Goal: Task Accomplishment & Management: Complete application form

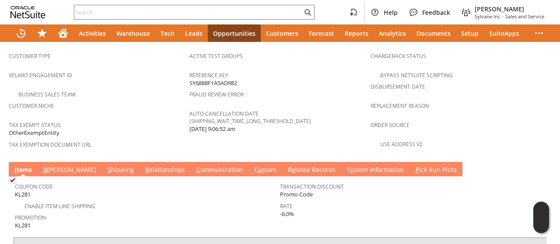
scroll to position [612, 0]
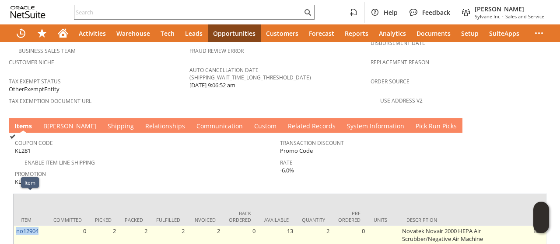
drag, startPoint x: 45, startPoint y: 197, endPoint x: 16, endPoint y: 206, distance: 29.9
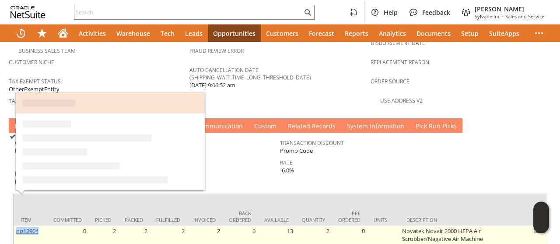
copy link "no12904"
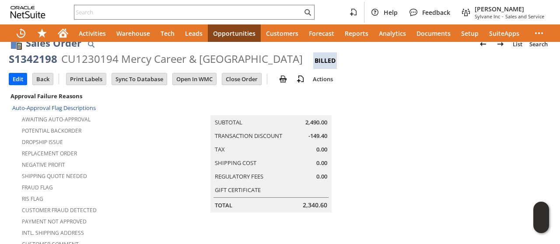
scroll to position [0, 0]
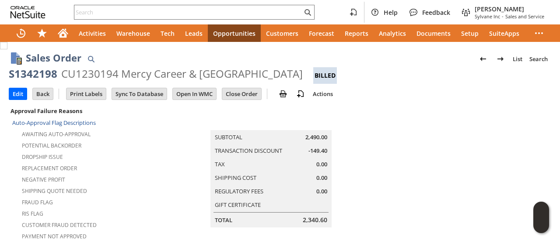
click at [372, 143] on td at bounding box center [460, 238] width 181 height 266
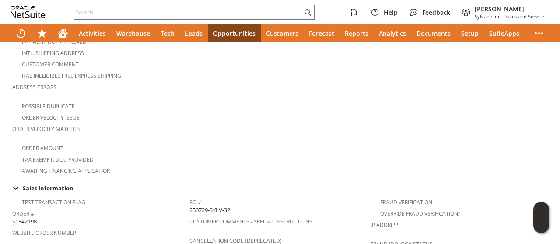
scroll to position [306, 0]
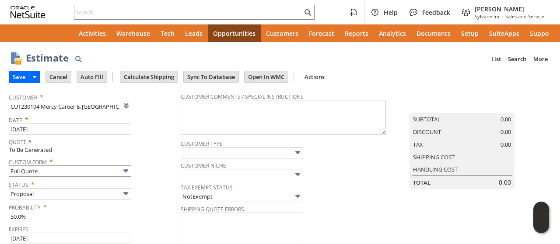
type input "[DATE]"
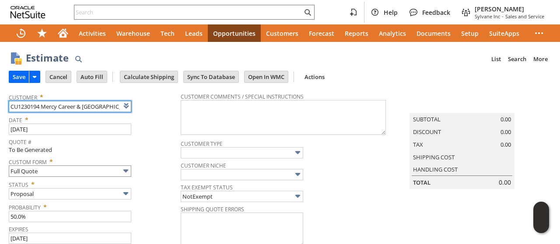
type input "Intelligent Recommendations ⁰"
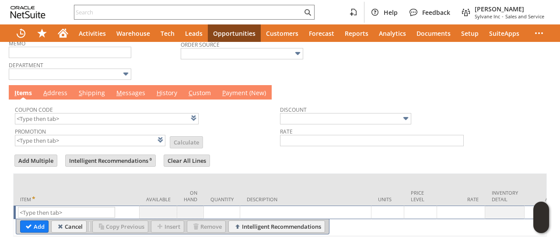
scroll to position [280, 0]
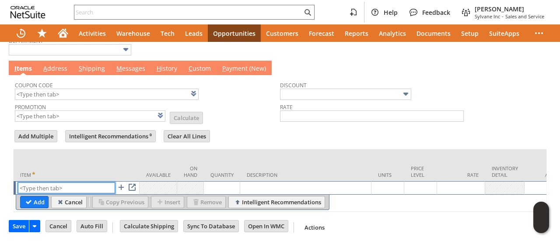
paste input "no12904"
type input "no12904"
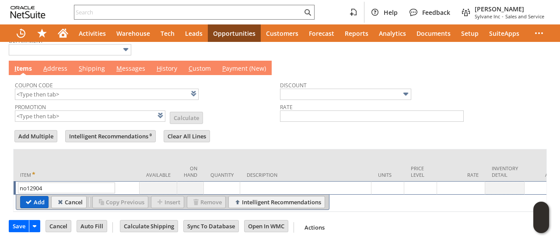
click at [34, 197] on input "Add" at bounding box center [35, 202] width 28 height 11
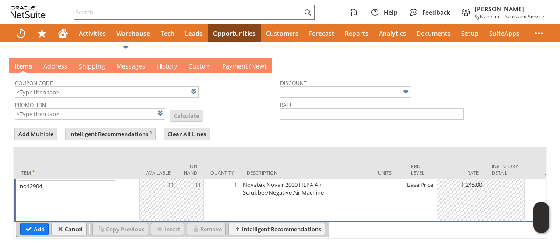
click at [215, 187] on td "1" at bounding box center [222, 200] width 36 height 43
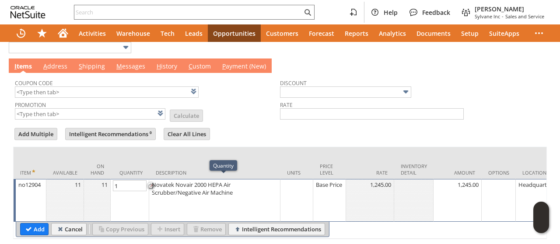
type input "2"
drag, startPoint x: 27, startPoint y: 224, endPoint x: 213, endPoint y: 0, distance: 291.3
click at [27, 224] on input "Add" at bounding box center [35, 229] width 28 height 11
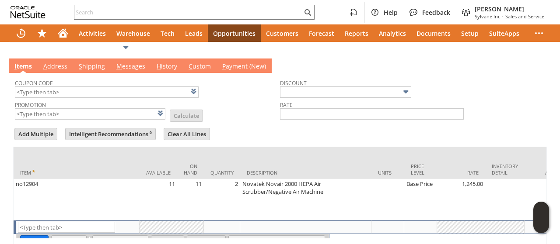
type input "Intelligent Recommendations¹⁰"
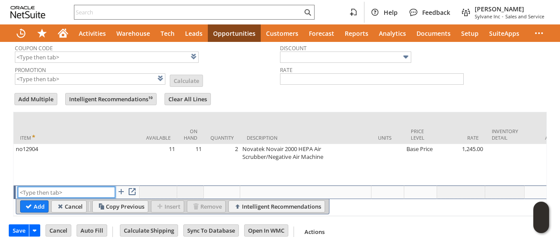
scroll to position [322, 0]
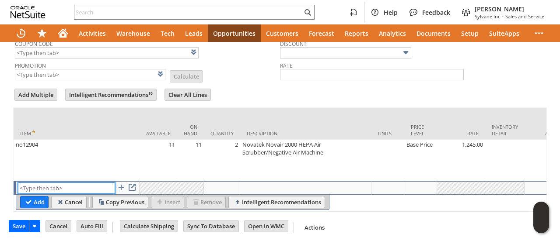
paste input "no12908"
type input "no12908"
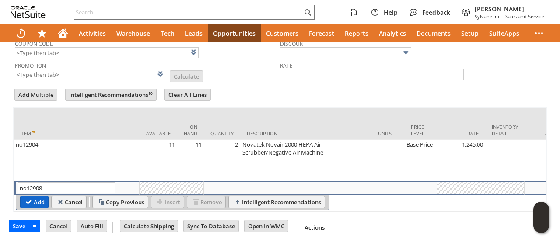
click at [38, 197] on input "Add" at bounding box center [35, 202] width 28 height 11
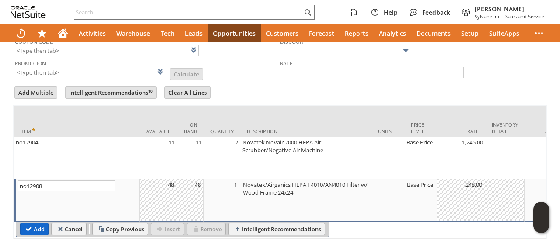
click at [37, 224] on input "Add" at bounding box center [35, 229] width 28 height 11
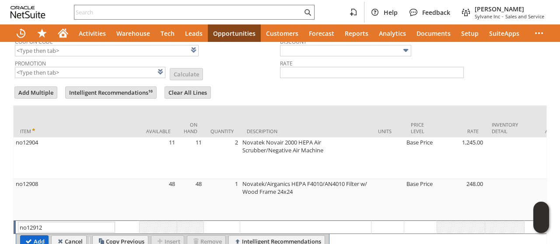
type input "no12912"
click at [35, 236] on input "Add" at bounding box center [35, 241] width 28 height 11
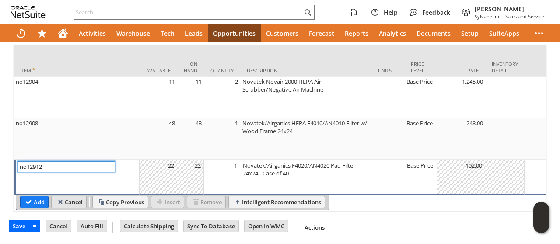
scroll to position [385, 0]
click at [36, 197] on input "Add" at bounding box center [35, 202] width 28 height 11
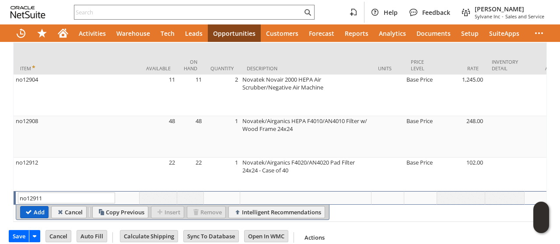
type input "no12911"
click at [28, 209] on input "Add" at bounding box center [35, 212] width 28 height 11
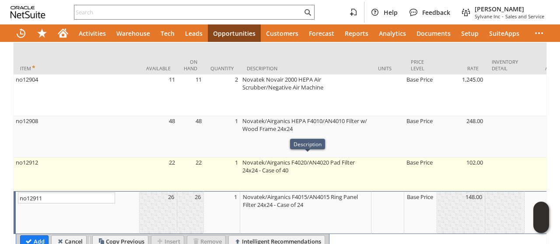
click at [321, 174] on td "Novatek/Airganics F4020/AN4020 Pad Filter 24x24 - Case of 40" at bounding box center [305, 175] width 131 height 34
type textarea "Novatek/Airganics F4020/AN4020 Pad Filter 24x24 - Case of 40"
type input "OK"
type input "Make Copy"
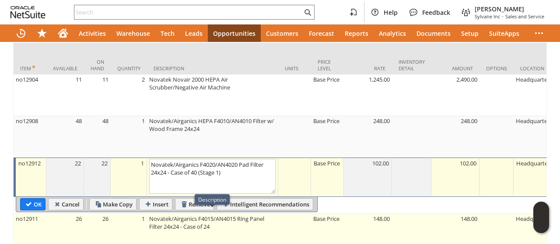
click at [233, 226] on td "Novatek/Airganics F4015/AN4015 Ring Panel Filter 24x24 - Case of 24" at bounding box center [212, 235] width 131 height 42
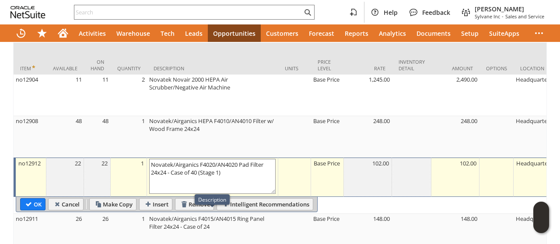
type textarea "Novatek/Airganics F4015/AN4015 Ring Panel Filter 24x24 - Case of 24"
type input "OK"
type input "Make Copy"
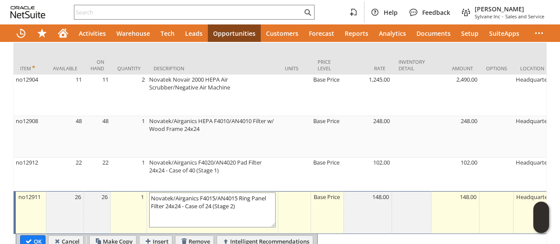
click at [230, 132] on td "Novatek/Airganics HEPA F4010/AN4010 Filter w/ Wood Frame 24x24" at bounding box center [212, 137] width 131 height 42
type textarea "Novatek/Airganics HEPA F4010/AN4010 Filter w/ Wood Frame 24x24"
type input "OK"
type input "Make Copy"
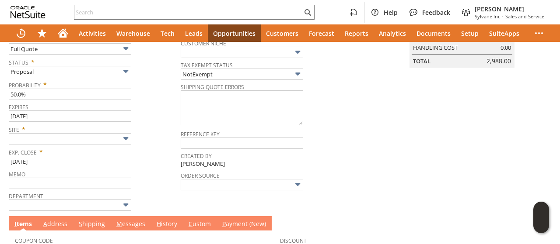
scroll to position [0, 0]
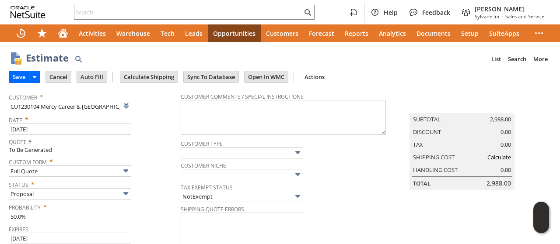
type textarea "Novatek/Airganics HEPA F4010/AN4010 Filter w/ Wood Frame 24x24 (Stage 3)"
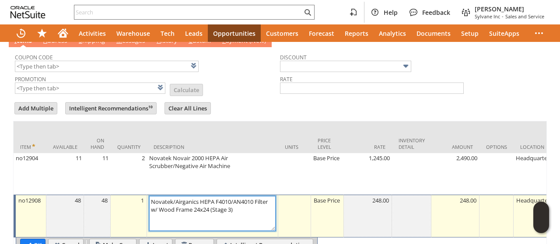
scroll to position [438, 0]
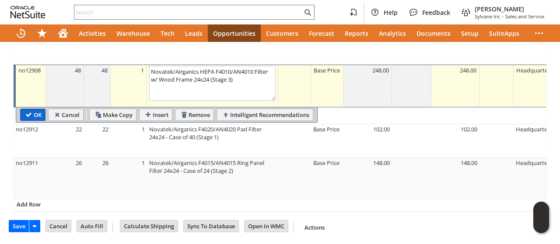
click at [34, 109] on input "OK" at bounding box center [33, 114] width 24 height 11
type input "Add"
type input "Copy Previous"
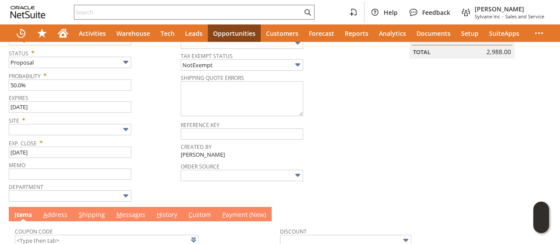
scroll to position [0, 0]
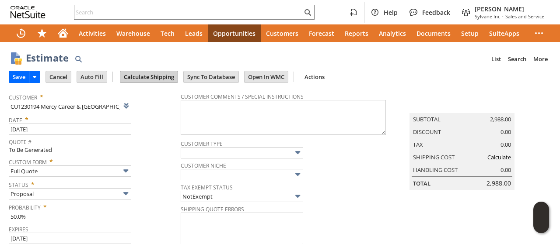
click at [143, 77] on input "Calculate Shipping" at bounding box center [148, 76] width 57 height 11
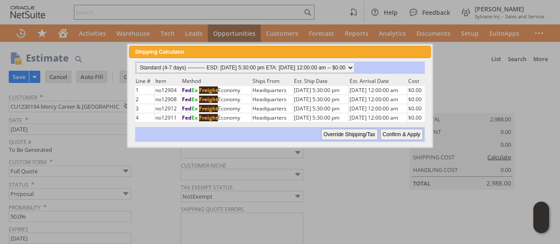
click at [389, 131] on input "Confirm & Apply" at bounding box center [401, 134] width 43 height 11
type input "OtherExemptEntity"
type input "Add"
type input "Copy Previous"
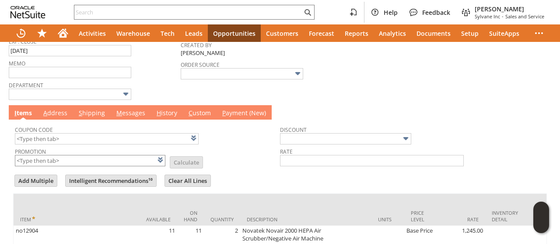
scroll to position [263, 0]
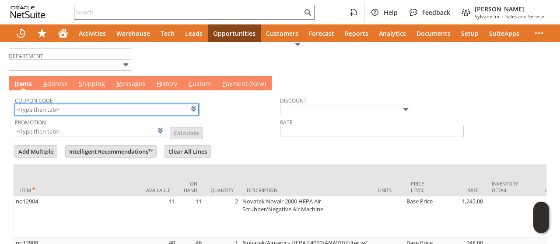
click at [118, 108] on input "text" at bounding box center [107, 109] width 184 height 11
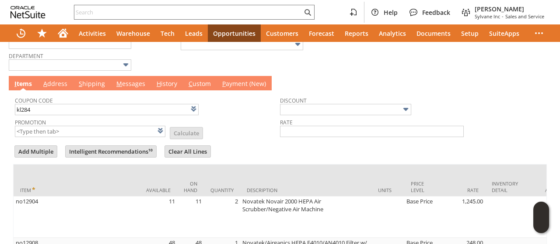
click at [229, 122] on td "Promotion List Calculate" at bounding box center [147, 127] width 265 height 22
type input "KL284"
type input "Promo Code"
type input "-6.0%"
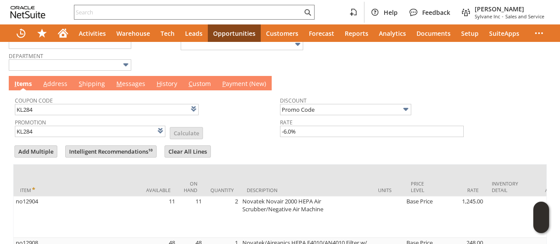
scroll to position [0, 0]
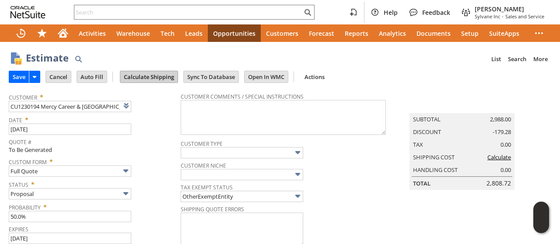
click at [150, 79] on input "Calculate Shipping" at bounding box center [148, 76] width 57 height 11
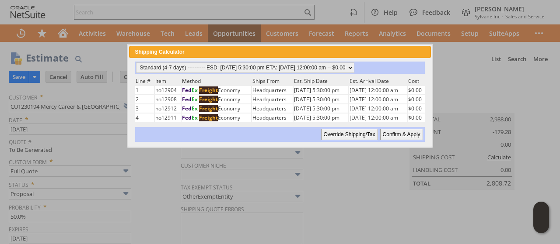
click at [408, 133] on input "Confirm & Apply" at bounding box center [401, 134] width 43 height 11
type input "Add"
type input "Copy Previous"
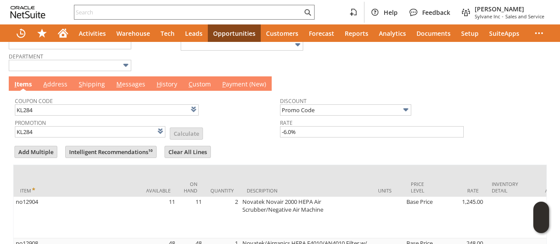
click at [125, 85] on link "M essages" at bounding box center [130, 85] width 33 height 10
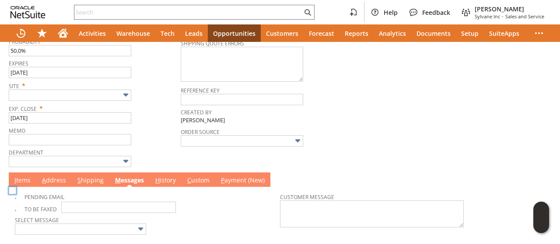
scroll to position [188, 0]
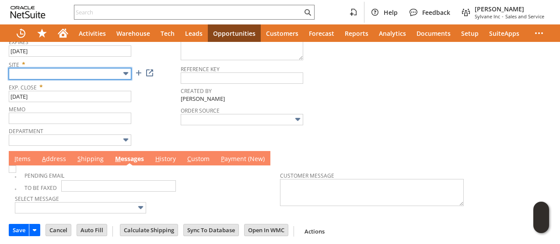
click at [68, 76] on input "text" at bounding box center [70, 73] width 122 height 11
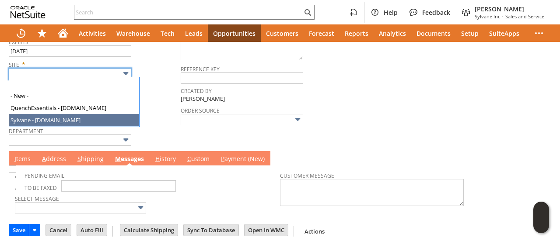
type input "Sylvane - [DOMAIN_NAME]"
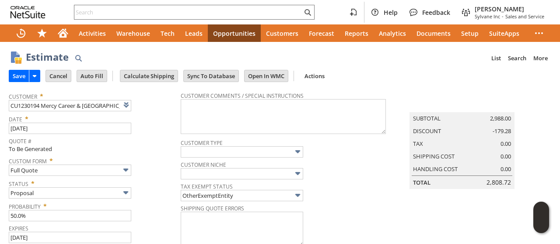
scroll to position [0, 0]
click at [22, 80] on input "Save" at bounding box center [19, 76] width 20 height 11
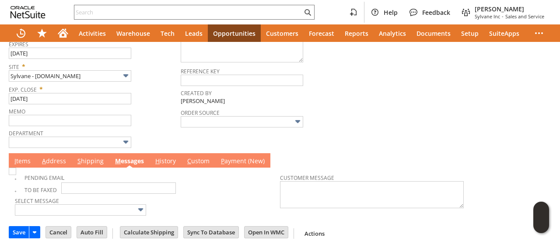
scroll to position [188, 0]
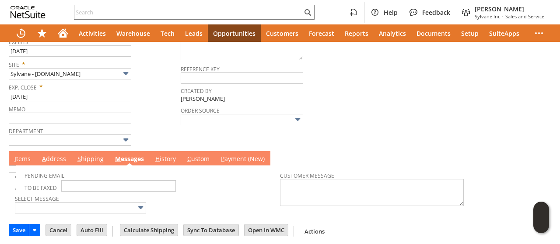
click at [24, 162] on td "I tems" at bounding box center [23, 158] width 28 height 14
click at [24, 156] on link "I tems" at bounding box center [22, 160] width 21 height 10
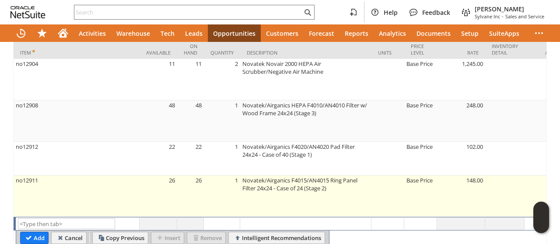
scroll to position [438, 0]
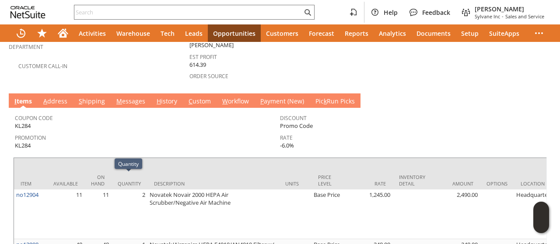
click at [141, 97] on link "M essages" at bounding box center [130, 102] width 33 height 10
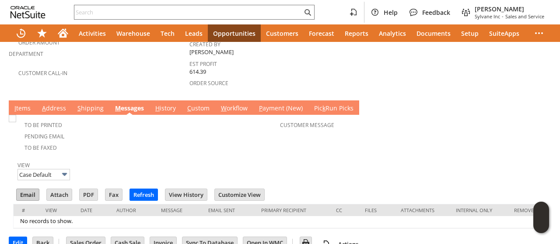
click at [31, 189] on input "Email" at bounding box center [28, 194] width 22 height 11
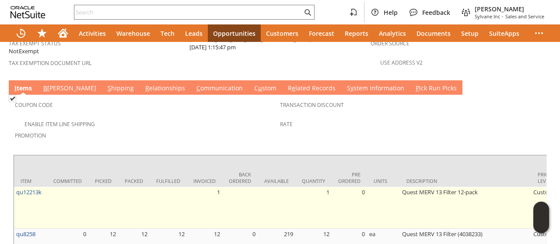
scroll to position [683, 0]
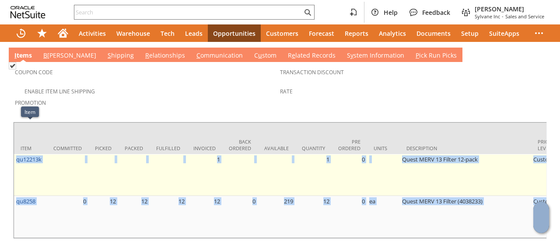
drag, startPoint x: 44, startPoint y: 128, endPoint x: 17, endPoint y: 132, distance: 27.8
click at [21, 154] on td "qu12213k" at bounding box center [30, 175] width 33 height 42
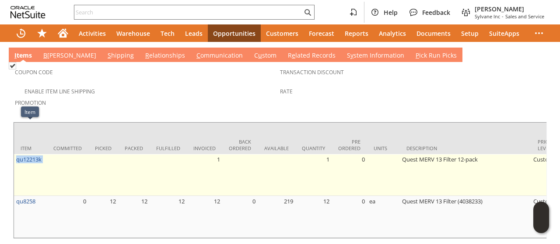
drag, startPoint x: 45, startPoint y: 128, endPoint x: 16, endPoint y: 133, distance: 30.1
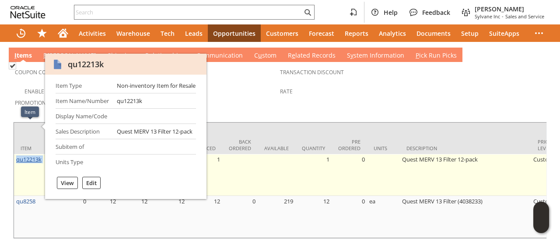
copy tr "qu12213k"
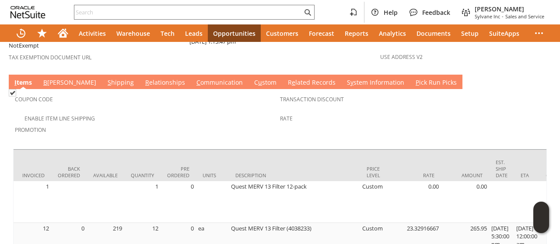
scroll to position [0, 0]
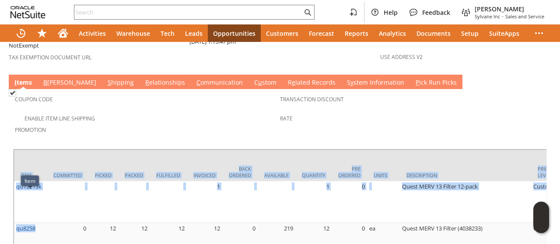
drag, startPoint x: 23, startPoint y: 199, endPoint x: 10, endPoint y: 200, distance: 13.2
click at [10, 200] on div "Coupon Code Enable Item Line Shipping Promotion Transaction Discount Rate Item …" at bounding box center [280, 177] width 542 height 177
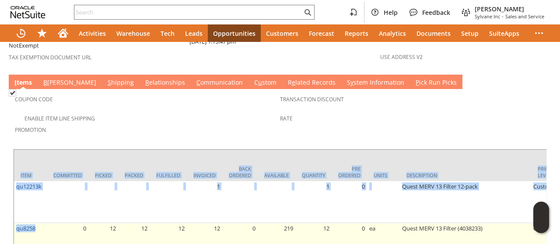
click at [24, 223] on td "qu8258" at bounding box center [30, 244] width 33 height 42
click at [38, 223] on td "qu8258" at bounding box center [30, 244] width 33 height 42
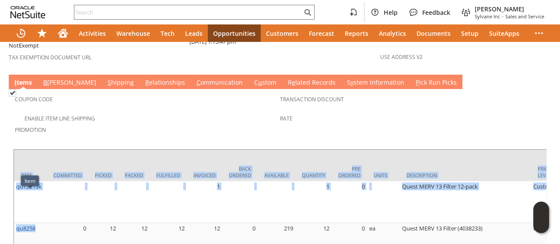
drag, startPoint x: 35, startPoint y: 196, endPoint x: 13, endPoint y: 201, distance: 22.7
click at [13, 201] on div "Item Committed Picked Packed Fulfilled Invoiced Back Ordered Available Quantity…" at bounding box center [280, 207] width 534 height 117
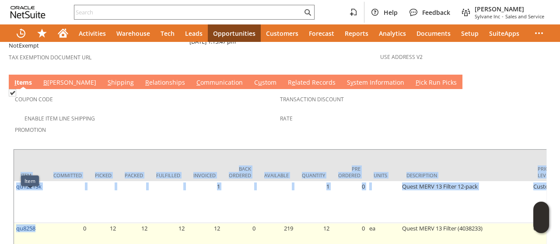
click at [26, 223] on td "qu8258" at bounding box center [30, 244] width 33 height 42
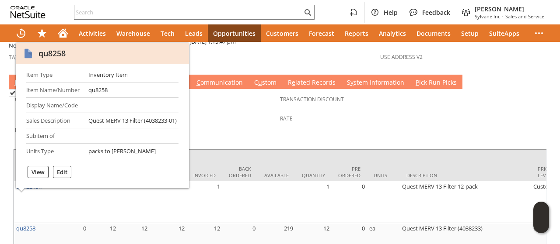
click at [49, 55] on div "qu8258" at bounding box center [51, 53] width 27 height 10
copy div "qu8258"
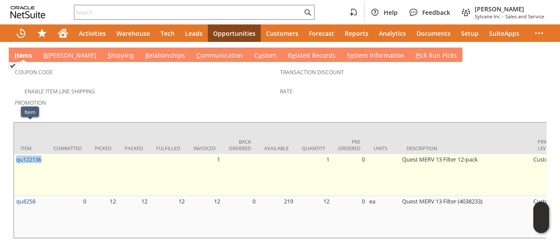
drag, startPoint x: 46, startPoint y: 128, endPoint x: 15, endPoint y: 133, distance: 31.4
click at [15, 154] on td "qu12213k" at bounding box center [30, 175] width 33 height 42
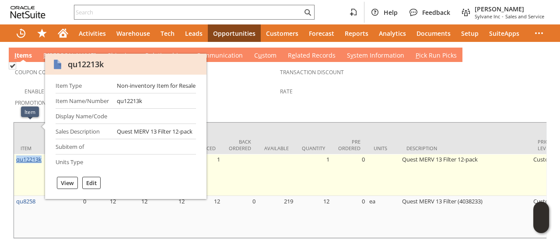
copy link "qu12213k"
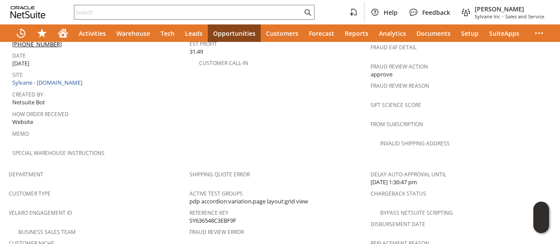
scroll to position [289, 0]
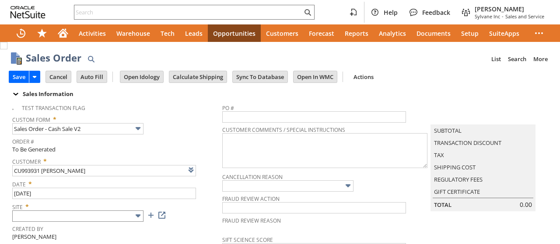
type input "Add"
type input "Copy Previous"
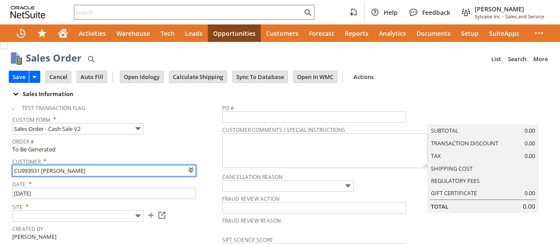
type input "Intelligent Recommendations ⁰"
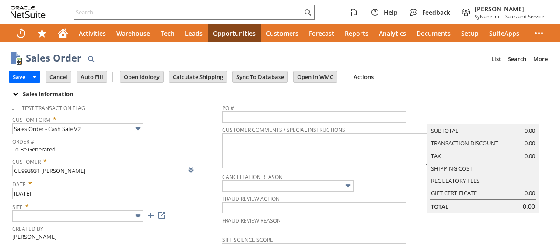
click at [137, 216] on img at bounding box center [138, 216] width 10 height 10
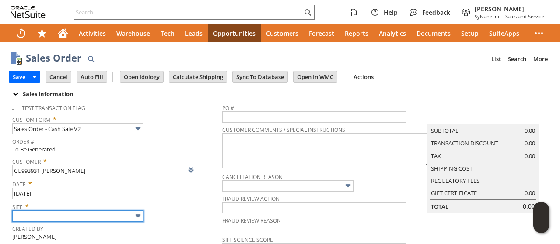
type input "Sylvane - [DOMAIN_NAME]"
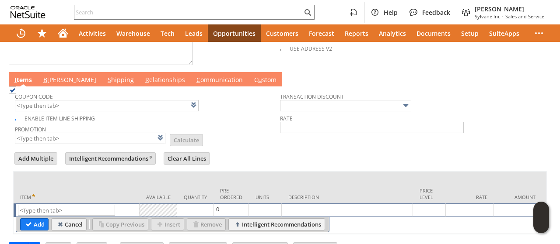
scroll to position [454, 0]
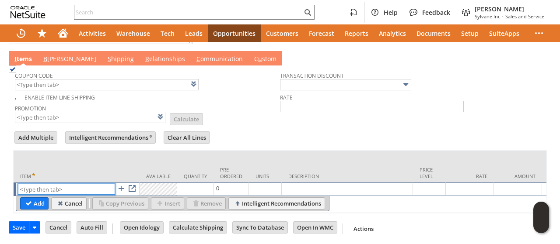
paste input "qu12213k"
type input "qu12213k"
click at [29, 200] on input "Add" at bounding box center [35, 203] width 28 height 11
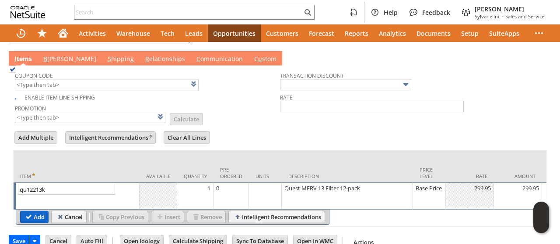
click at [41, 212] on input "Add" at bounding box center [35, 217] width 28 height 11
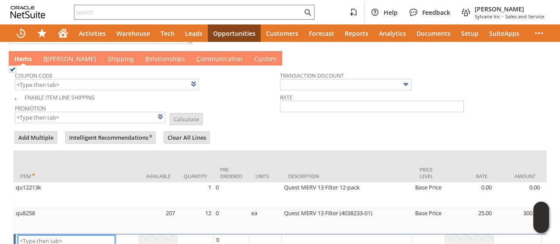
type input "Intelligent Recommendations¹⁰"
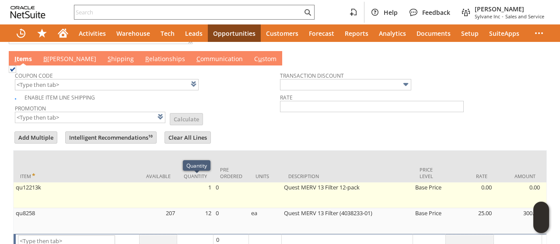
click at [209, 184] on td "1" at bounding box center [195, 196] width 36 height 26
type input "1"
type input "Base Price"
type input "OK"
type input "Make Copy"
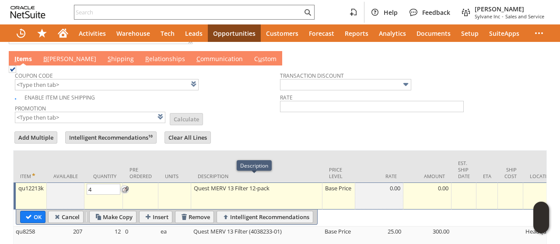
type input "4"
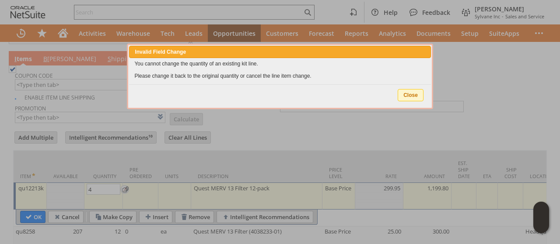
click at [414, 97] on span "Close" at bounding box center [410, 95] width 25 height 11
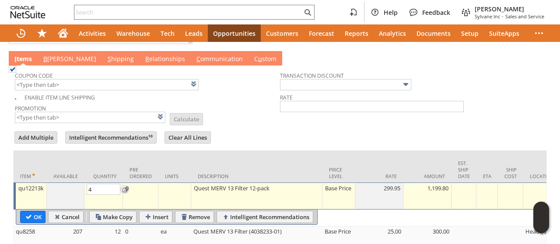
click at [329, 186] on div "Base Price" at bounding box center [338, 188] width 28 height 9
click at [341, 185] on img at bounding box center [345, 190] width 10 height 10
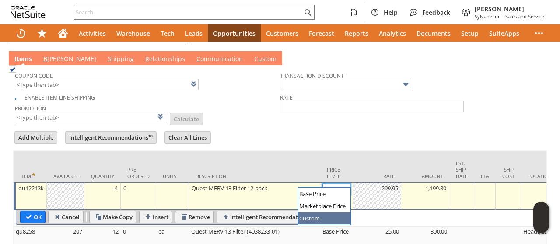
type input "Custom"
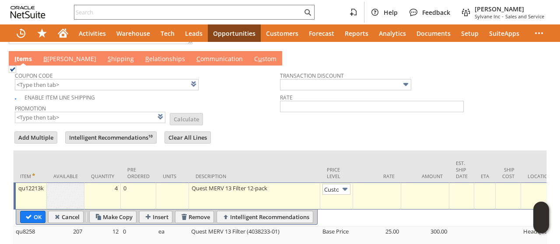
click at [368, 194] on td at bounding box center [377, 196] width 48 height 27
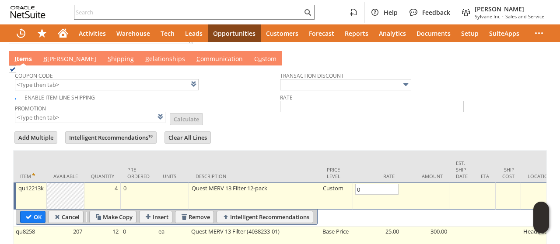
type input "0.00"
click at [110, 229] on td "12" at bounding box center [102, 240] width 36 height 26
type input "OK"
type input "Make Copy"
type input "12"
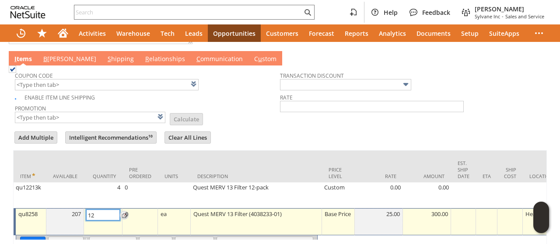
type input "Base Price"
type input "2"
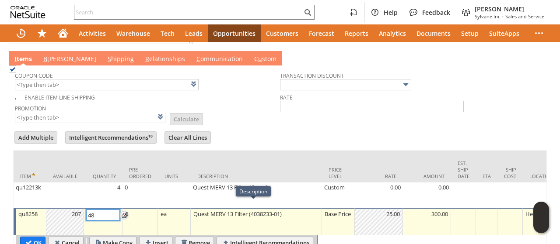
type input "48"
click at [333, 213] on div "Base Price" at bounding box center [338, 214] width 28 height 9
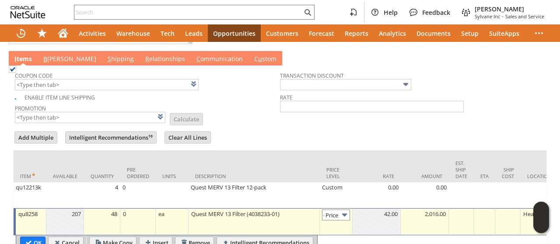
click at [334, 210] on input "Base Price" at bounding box center [336, 215] width 28 height 11
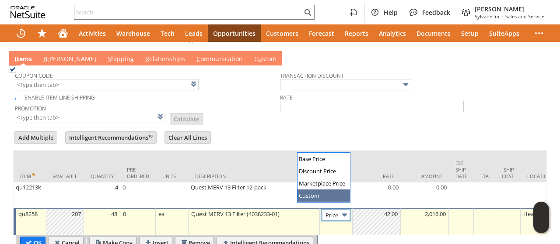
type input "Custom"
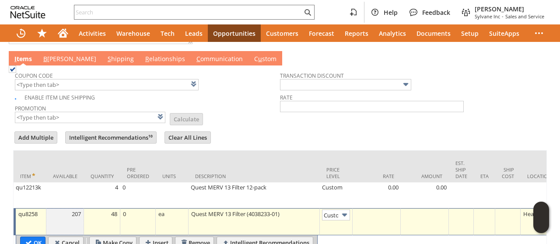
click at [369, 212] on td at bounding box center [376, 222] width 48 height 27
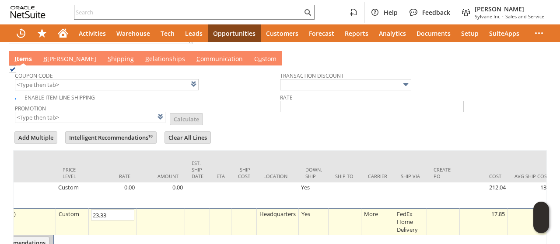
scroll to position [0, 341]
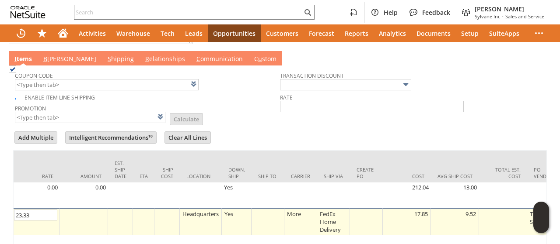
type input "23.33"
click at [276, 214] on td at bounding box center [267, 222] width 33 height 27
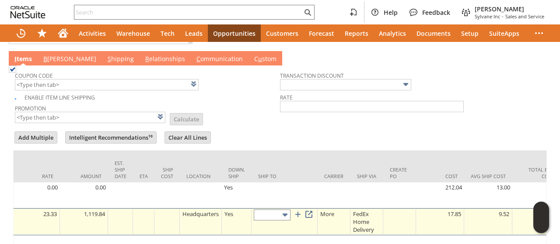
click at [263, 210] on input "text" at bounding box center [272, 215] width 37 height 11
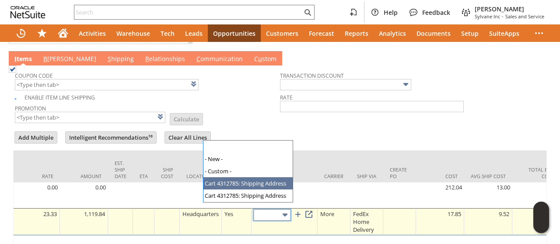
type input "Cart 4312785: Shipping Address"
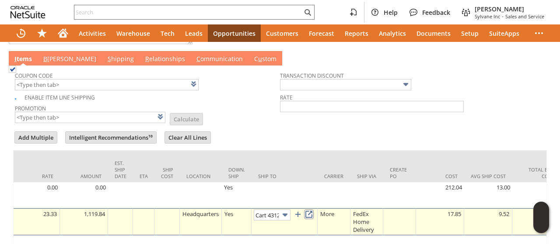
click at [311, 210] on link at bounding box center [309, 215] width 10 height 10
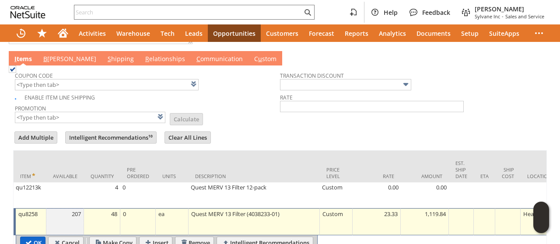
click at [32, 237] on input "OK" at bounding box center [33, 242] width 24 height 11
type input "Add"
type input "Copy Previous"
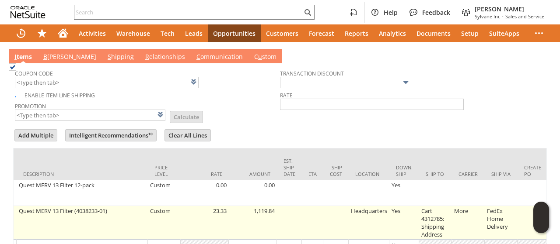
scroll to position [0, 267]
click at [432, 212] on td "Cart 4312785: Shipping Address" at bounding box center [433, 223] width 33 height 34
type input "Cart 4312785: Shipping Address"
type input "OK"
type input "Make Copy"
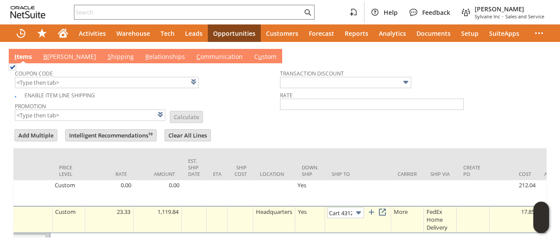
scroll to position [0, 58]
click at [360, 208] on img at bounding box center [358, 213] width 10 height 10
click at [386, 208] on link at bounding box center [382, 213] width 10 height 10
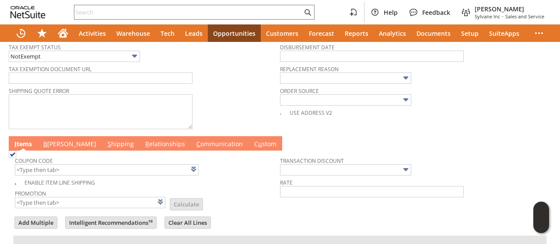
click at [56, 140] on link "B [PERSON_NAME]" at bounding box center [69, 145] width 57 height 10
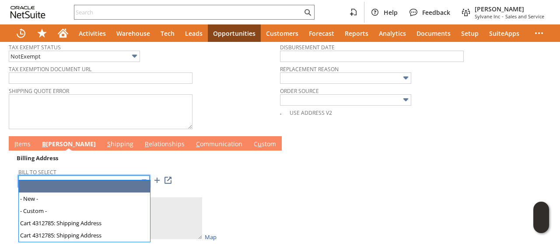
click at [66, 176] on input "text" at bounding box center [83, 181] width 131 height 11
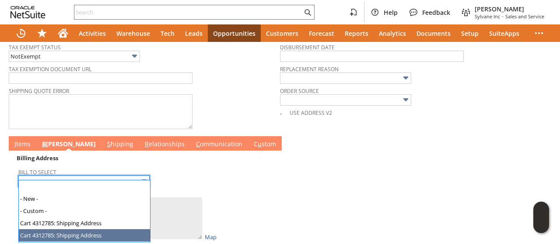
type input "Cart 4312785: Shipping Address"
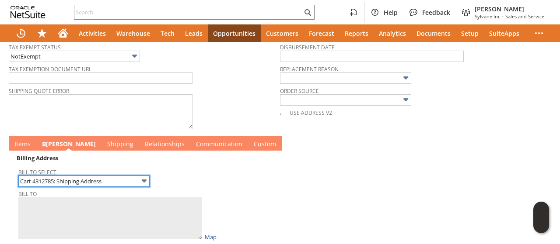
type textarea "Don Pysola 505 E Butler Ln 1841040 Ashland OR 97520 United States"
type input "[STREET_ADDRESS][PERSON_NAME]"
type input "97520"
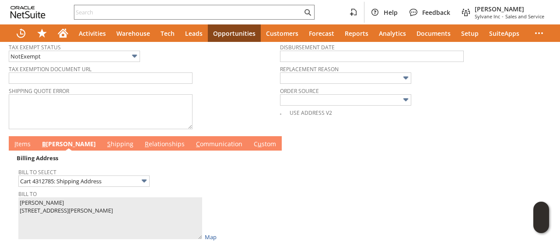
click at [24, 141] on link "I tems" at bounding box center [22, 145] width 21 height 10
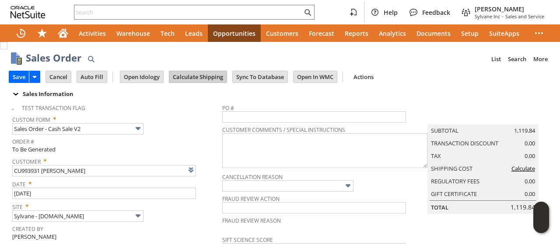
click at [184, 73] on input "Calculate Shipping" at bounding box center [197, 76] width 57 height 11
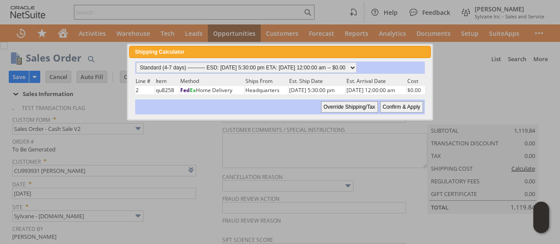
click at [394, 104] on input "Confirm & Apply" at bounding box center [401, 106] width 43 height 11
type input "Add"
type input "Copy Previous"
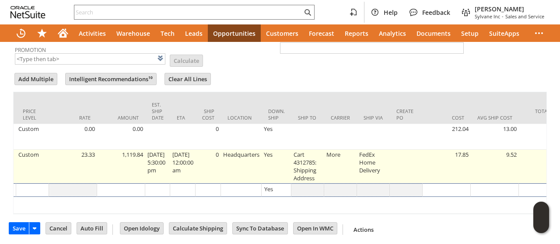
click at [311, 162] on td "Cart 4312785: Shipping Address" at bounding box center [307, 167] width 33 height 34
type input "Cart 4312785: Shipping Address"
type input "OK"
type input "Make Copy"
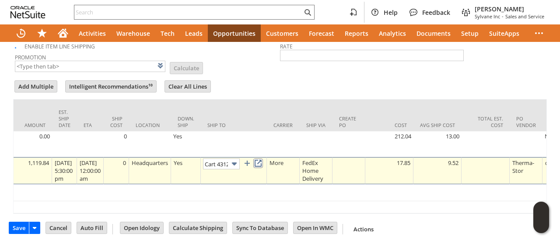
click at [263, 159] on link at bounding box center [258, 164] width 10 height 10
click at [263, 158] on link at bounding box center [258, 163] width 10 height 10
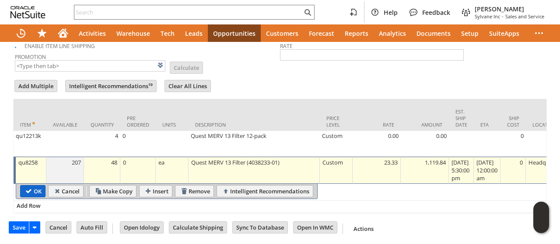
click at [34, 188] on input "OK" at bounding box center [33, 191] width 24 height 11
type input "Add"
type input "Copy Previous"
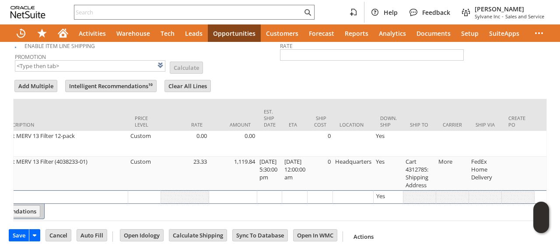
scroll to position [0, 371]
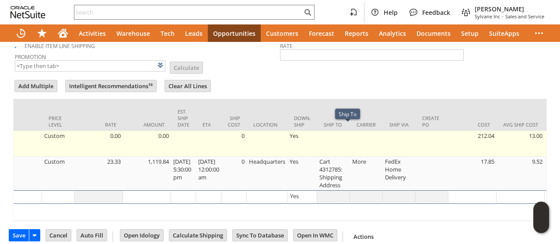
click at [347, 142] on td at bounding box center [333, 144] width 33 height 26
type input "qu12213k"
type input "OK"
type input "Make Copy"
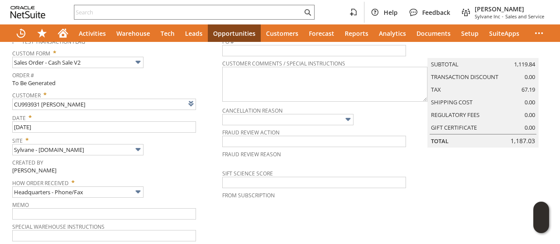
scroll to position [0, 0]
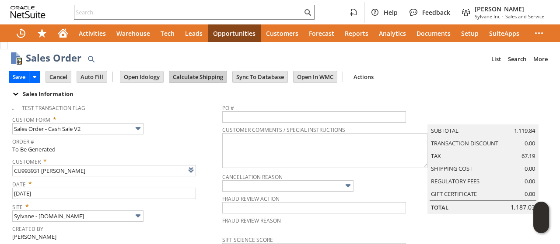
click at [191, 76] on input "Calculate Shipping" at bounding box center [197, 76] width 57 height 11
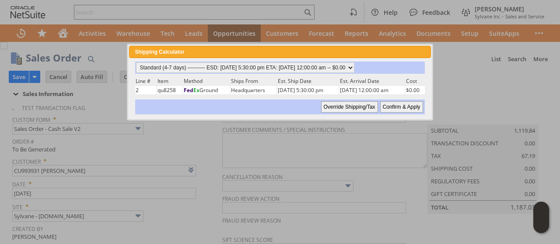
click at [405, 107] on input "Confirm & Apply" at bounding box center [401, 106] width 43 height 11
type input "Add"
type input "Copy Previous"
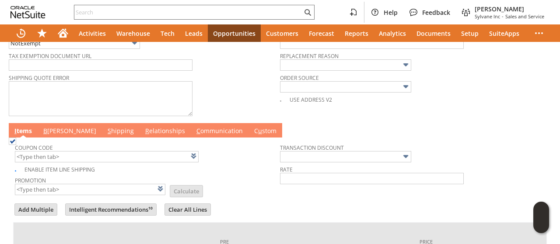
scroll to position [513, 0]
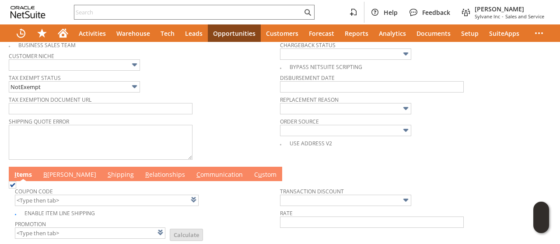
click at [52, 171] on link "B [PERSON_NAME]" at bounding box center [69, 176] width 57 height 10
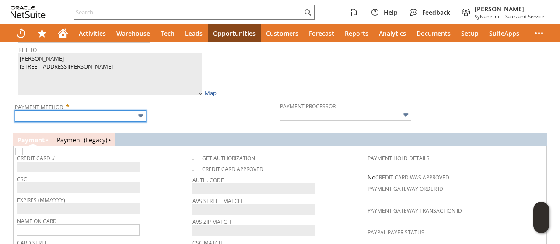
click at [76, 112] on input "text" at bounding box center [80, 116] width 131 height 11
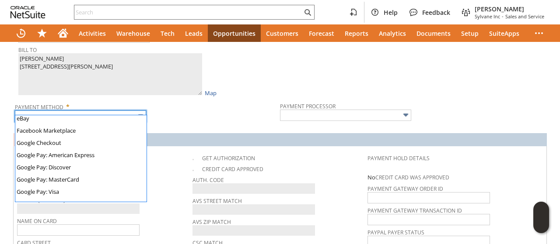
scroll to position [244, 0]
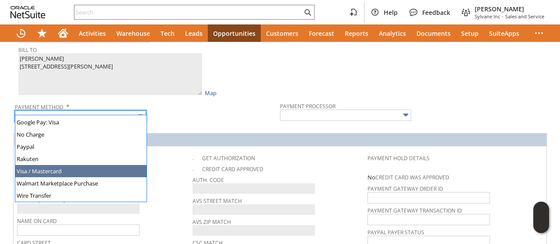
type input "Visa / Mastercard"
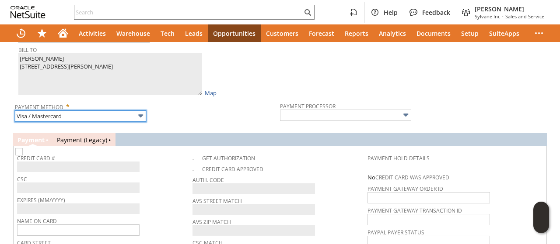
type input "Braintree"
checkbox input "true"
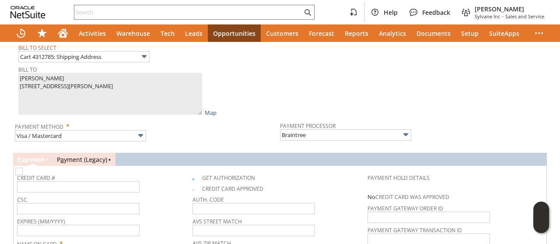
scroll to position [624, 0]
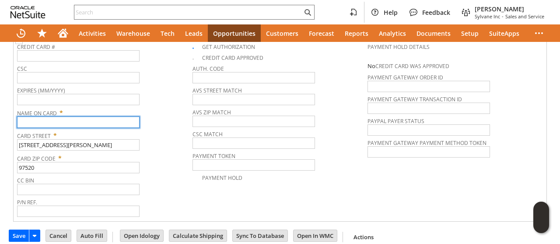
paste input "[PERSON_NAME]"
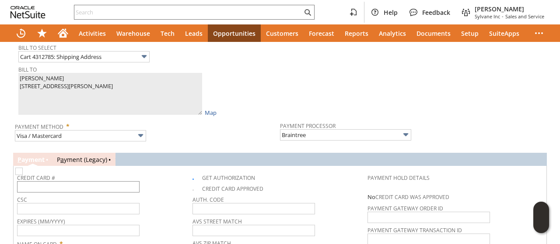
type input "[PERSON_NAME]"
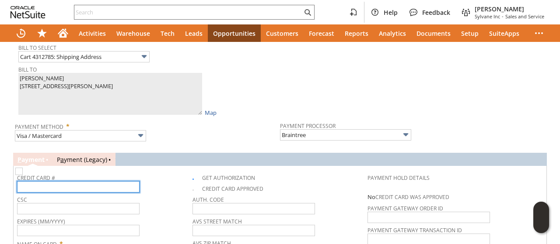
click at [74, 181] on input "text" at bounding box center [78, 186] width 122 height 11
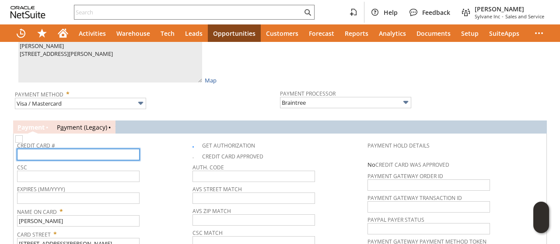
scroll to position [537, 0]
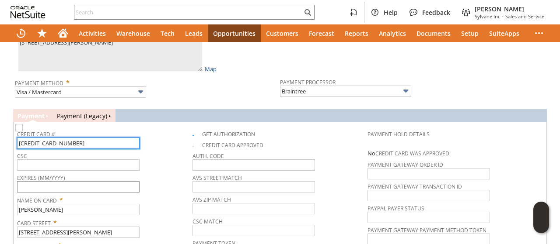
type input "4246315411018706"
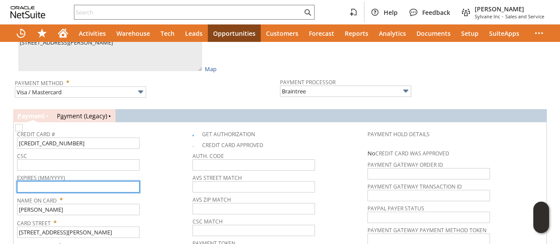
click at [115, 181] on input "text" at bounding box center [78, 186] width 122 height 11
type input "06/2029"
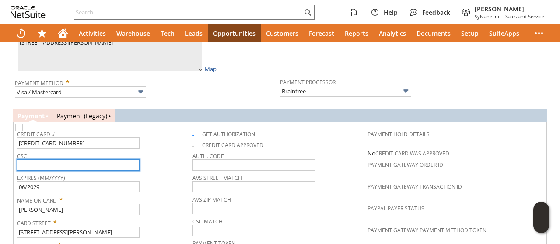
click at [117, 160] on input "text" at bounding box center [78, 165] width 122 height 11
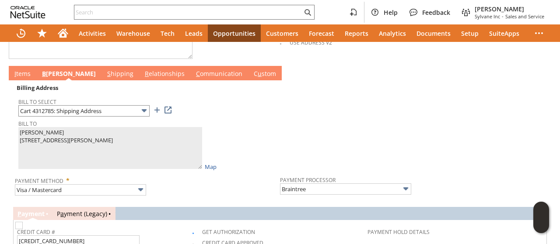
scroll to position [406, 0]
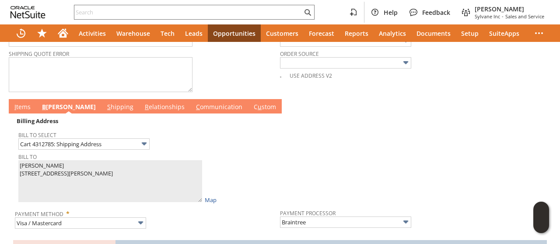
type input "155"
click at [30, 105] on link "I tems" at bounding box center [22, 108] width 21 height 10
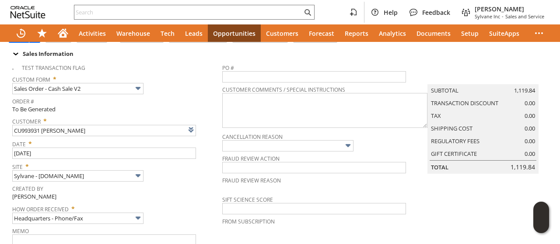
scroll to position [12, 0]
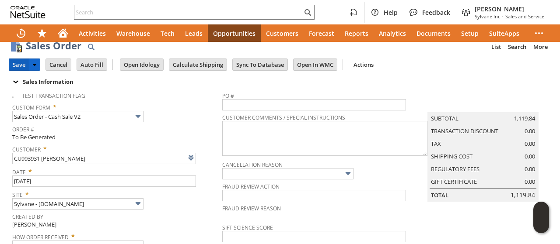
click at [21, 60] on input "Save" at bounding box center [19, 64] width 20 height 11
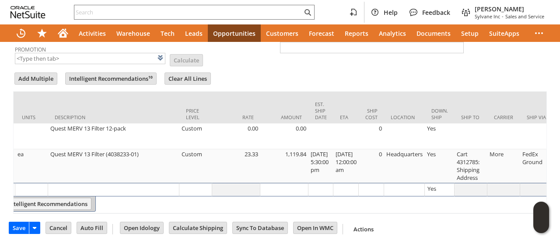
scroll to position [0, 239]
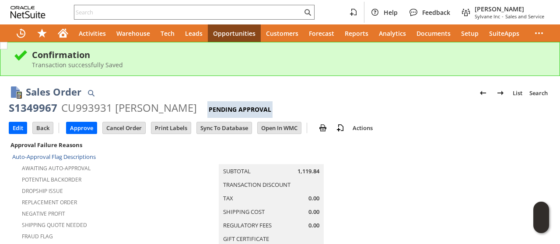
scroll to position [44, 0]
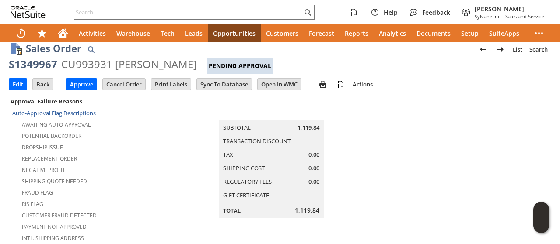
click at [380, 130] on td at bounding box center [460, 229] width 181 height 266
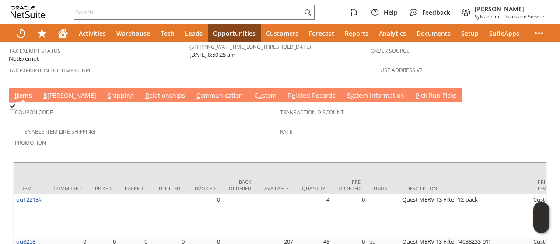
scroll to position [717, 0]
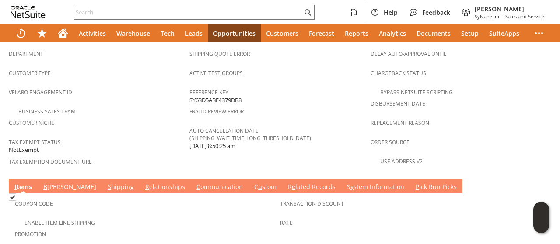
click at [105, 183] on link "S hipping" at bounding box center [120, 188] width 31 height 10
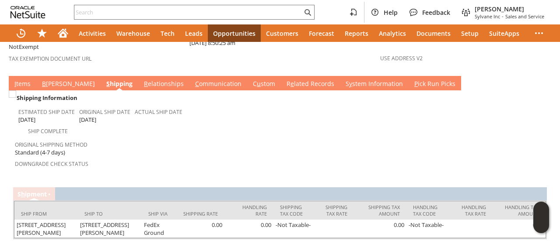
scroll to position [601, 0]
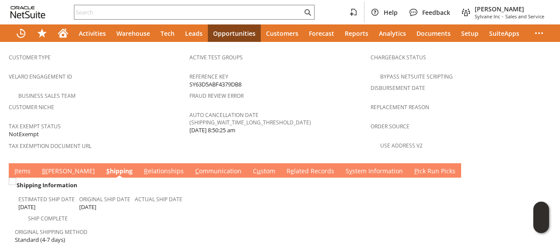
click at [47, 167] on link "B [PERSON_NAME]" at bounding box center [68, 172] width 57 height 10
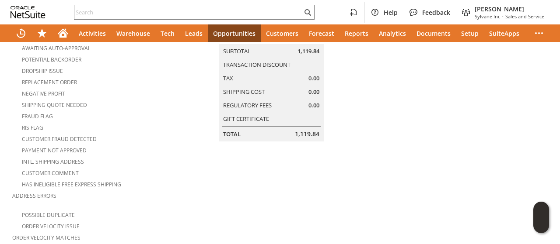
scroll to position [0, 0]
